Goal: Check status: Check status

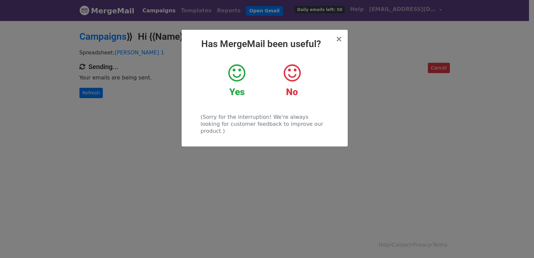
drag, startPoint x: 149, startPoint y: 113, endPoint x: 131, endPoint y: 107, distance: 19.6
click at [148, 112] on div "× Has MergeMail been useful? Yes No (Sorry for the interruption! We're always l…" at bounding box center [267, 139] width 534 height 238
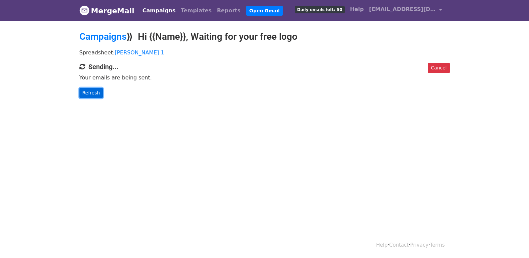
click at [93, 97] on link "Refresh" at bounding box center [91, 93] width 24 height 10
click at [88, 90] on link "Refresh" at bounding box center [91, 93] width 24 height 10
